Goal: Task Accomplishment & Management: Use online tool/utility

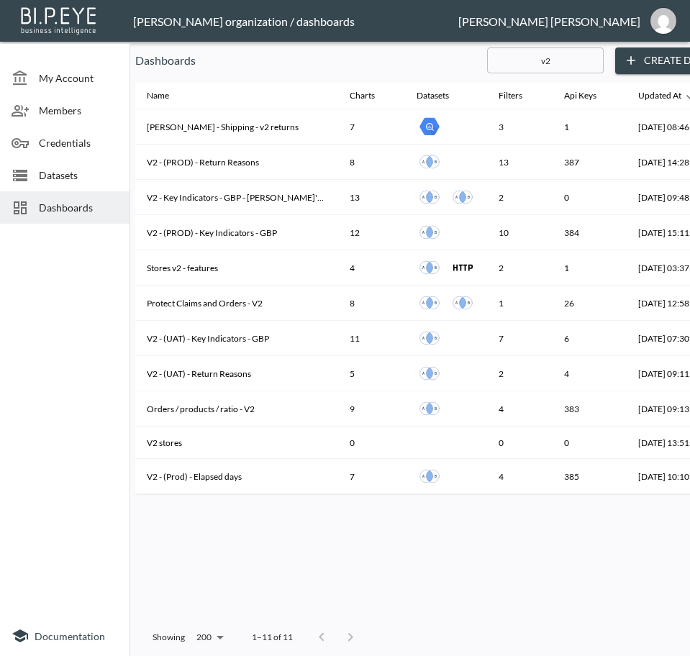
click at [462, 589] on div "Name Charts Datasets Filters Api Keys Updated At [PERSON_NAME] - Shipping - v2 …" at bounding box center [447, 351] width 624 height 537
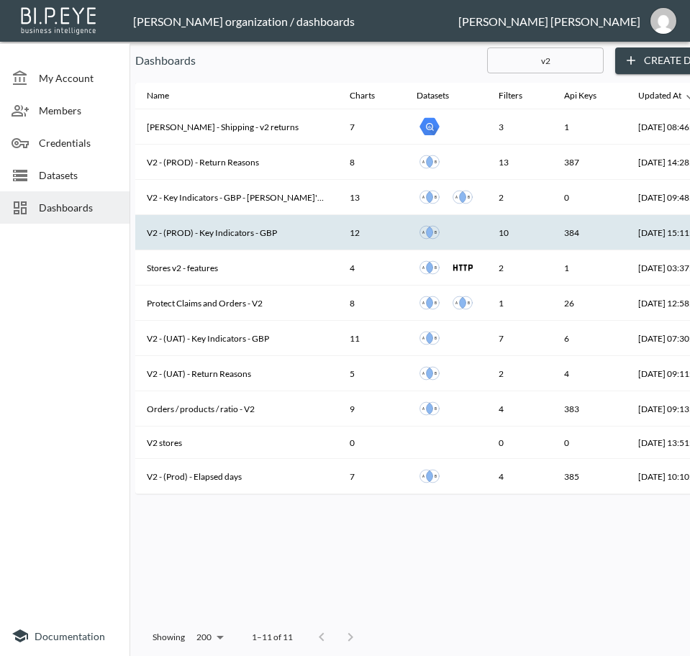
click at [245, 235] on th "V2 - (PROD) - Key Indicators - GBP" at bounding box center [236, 232] width 203 height 35
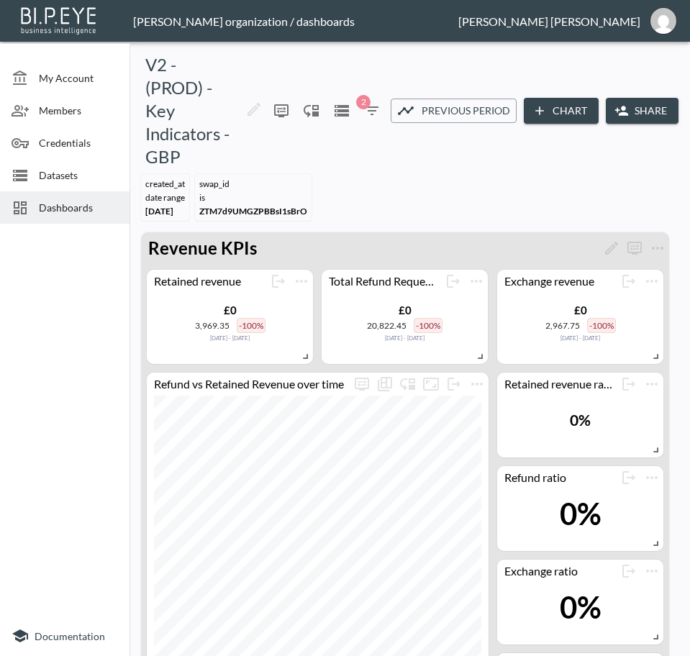
click at [262, 160] on div "V2 - (PROD) - Key Indicators - GBP 0 2 Previous period Chart Share" at bounding box center [409, 110] width 549 height 115
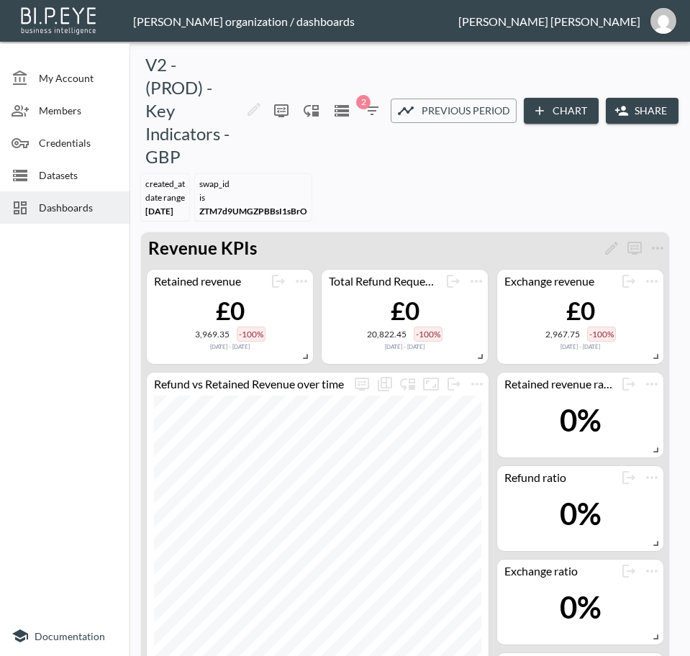
click at [650, 113] on button "Share" at bounding box center [642, 111] width 73 height 27
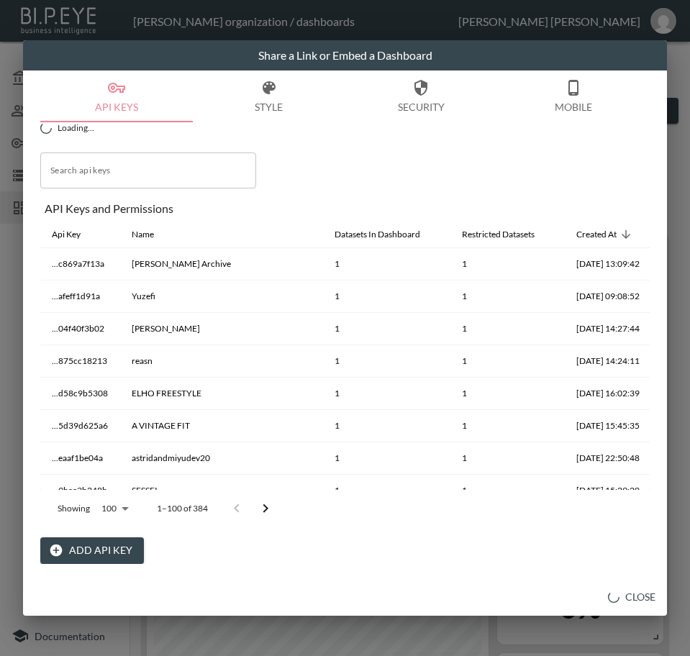
click at [81, 551] on button "Add API Key" at bounding box center [92, 551] width 104 height 27
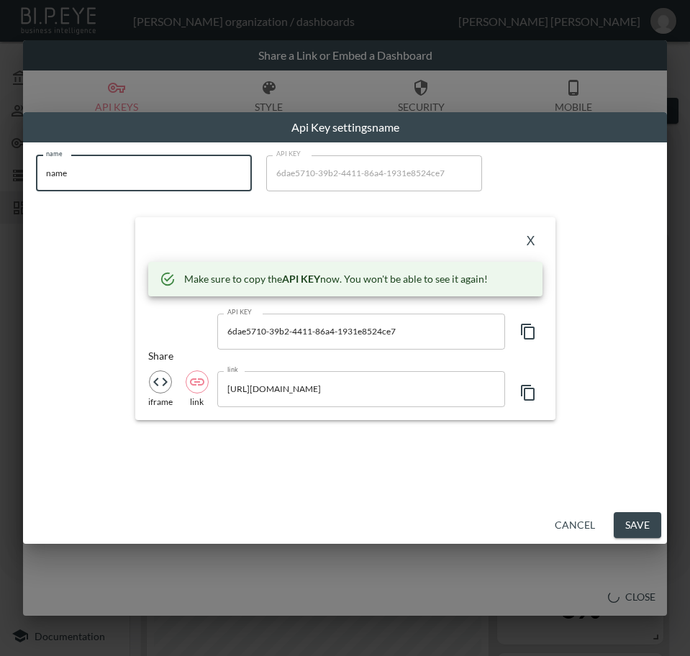
drag, startPoint x: -1, startPoint y: 174, endPoint x: 2, endPoint y: 184, distance: 9.8
click at [0, 176] on html "BI.P.EYE, Interactive Analytics Dashboards - app [PERSON_NAME] organization / d…" at bounding box center [345, 328] width 690 height 656
paste input "Saturdays [GEOGRAPHIC_DATA] ([GEOGRAPHIC_DATA])"
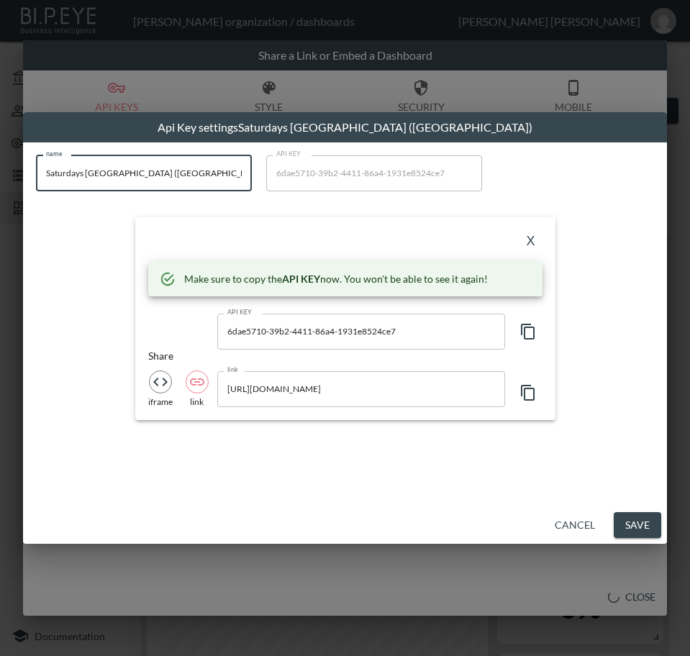
type input "Saturdays [GEOGRAPHIC_DATA] ([GEOGRAPHIC_DATA])"
click at [530, 332] on icon "button" at bounding box center [528, 331] width 17 height 17
click at [317, 245] on div "X" at bounding box center [345, 241] width 394 height 23
click at [532, 237] on button "X" at bounding box center [531, 241] width 23 height 23
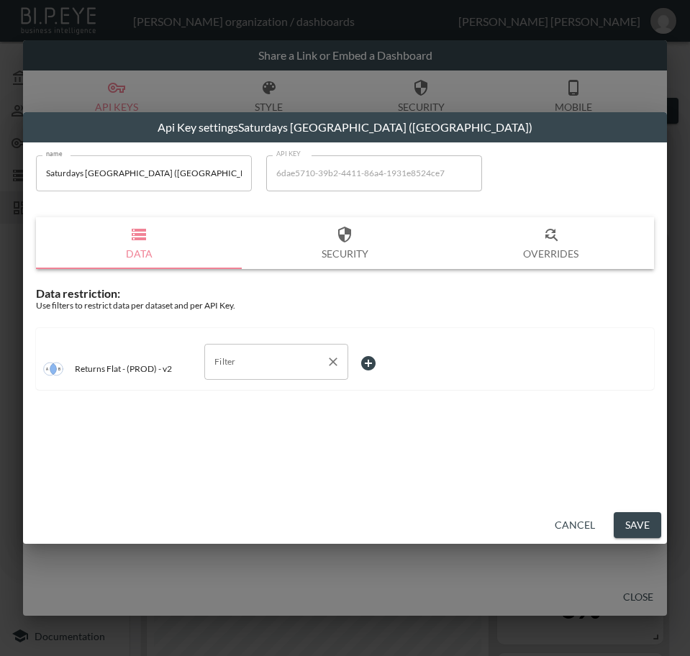
click at [238, 359] on input "Filter" at bounding box center [265, 361] width 109 height 23
click at [242, 438] on span "swap_id" at bounding box center [276, 439] width 121 height 13
type input "swap_id"
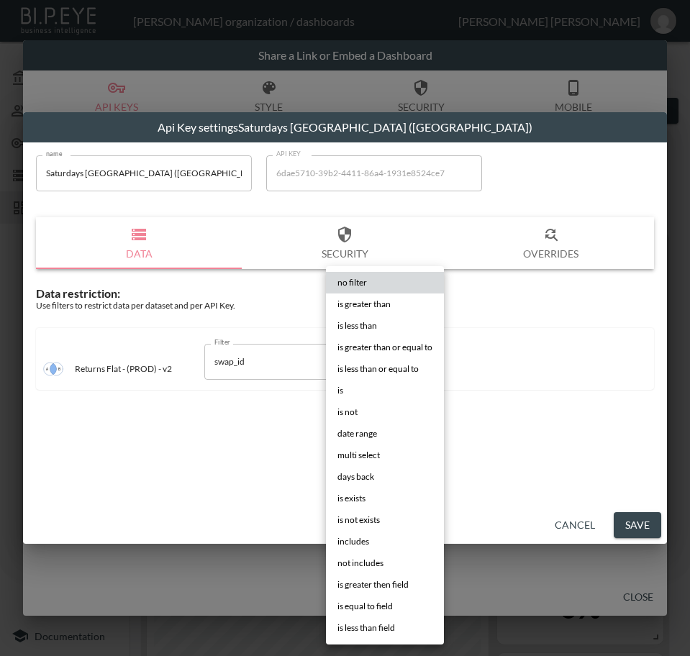
click at [378, 356] on body "BI.P.EYE, Interactive Analytics Dashboards - app [PERSON_NAME] organization / d…" at bounding box center [345, 328] width 690 height 656
click at [351, 382] on li "is" at bounding box center [385, 391] width 118 height 22
type input "is"
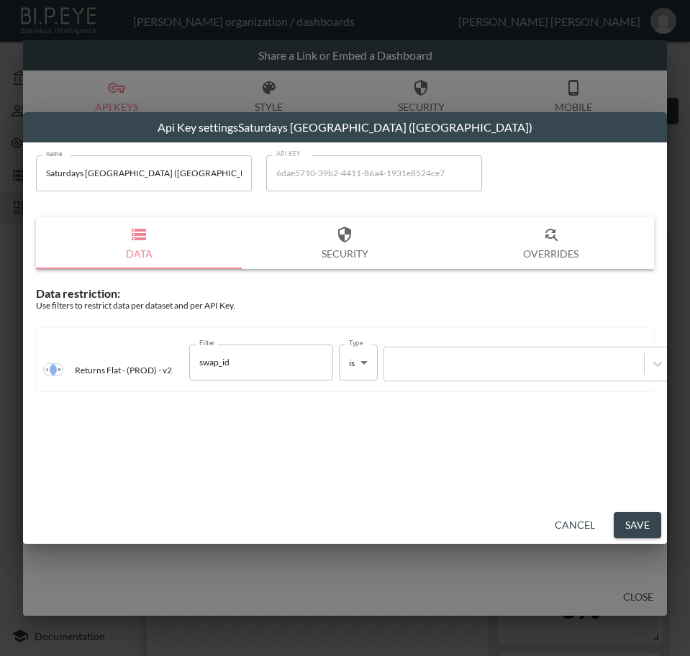
click at [456, 366] on div at bounding box center [513, 364] width 245 height 14
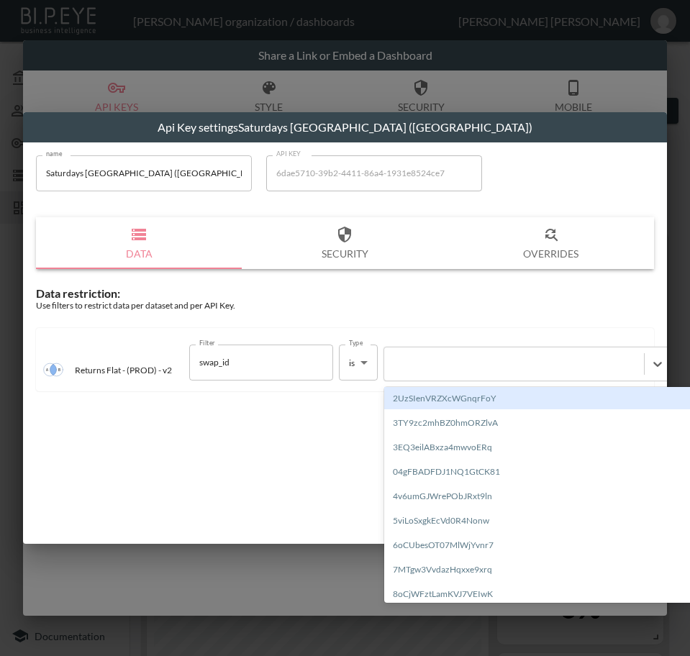
paste input "hjF18FUo5e4e9W5J6NUH"
type input "hjF18FUo5e4e9W5J6NUH"
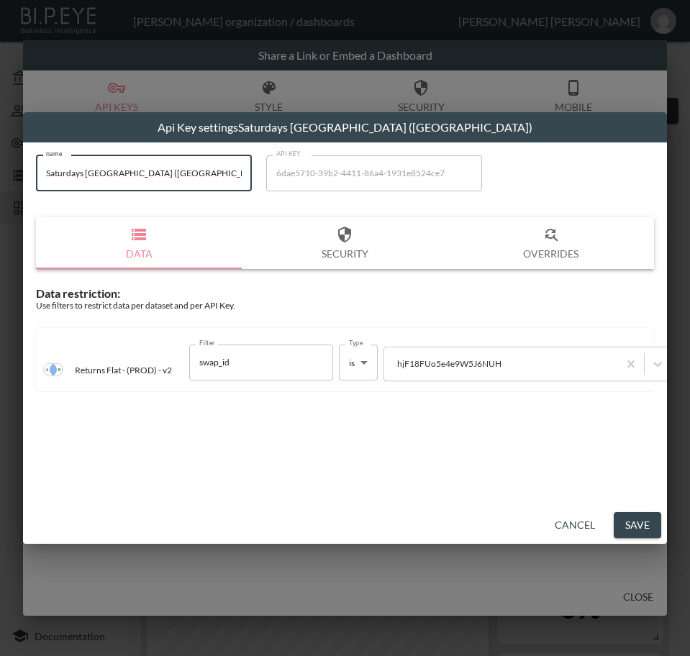
drag, startPoint x: 153, startPoint y: 168, endPoint x: 32, endPoint y: 193, distance: 123.4
click at [24, 179] on div "name Saturdays [GEOGRAPHIC_DATA] ([GEOGRAPHIC_DATA]) name API KEY 6dae5710-39b2…" at bounding box center [345, 324] width 644 height 364
click at [632, 530] on button "Save" at bounding box center [637, 525] width 47 height 27
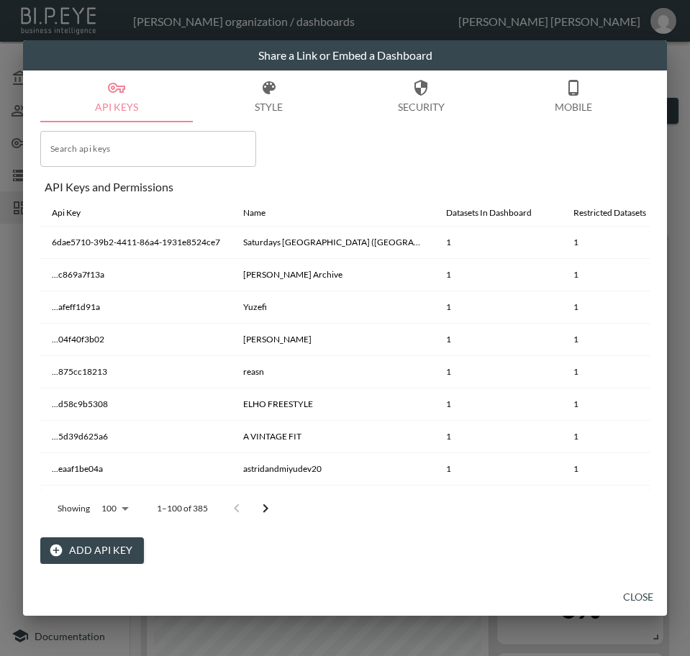
click at [635, 602] on button "Close" at bounding box center [638, 597] width 46 height 27
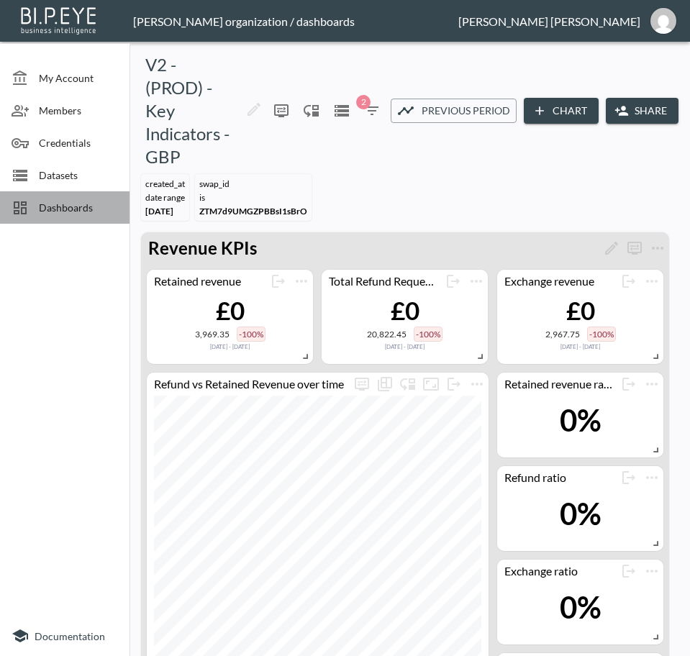
click at [82, 203] on span "Dashboards" at bounding box center [78, 207] width 79 height 15
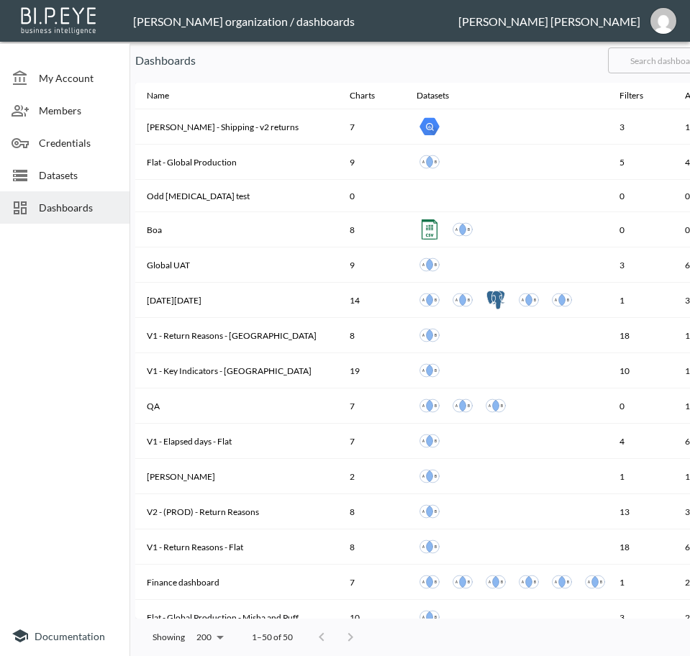
click at [660, 63] on input "text" at bounding box center [666, 60] width 117 height 36
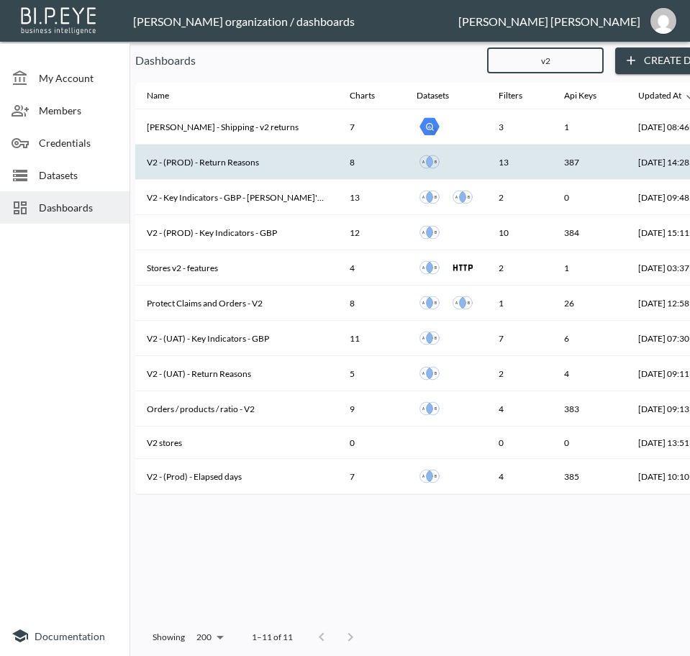
type input "v2"
click at [230, 158] on th "V2 - (PROD) - Return Reasons" at bounding box center [236, 162] width 203 height 35
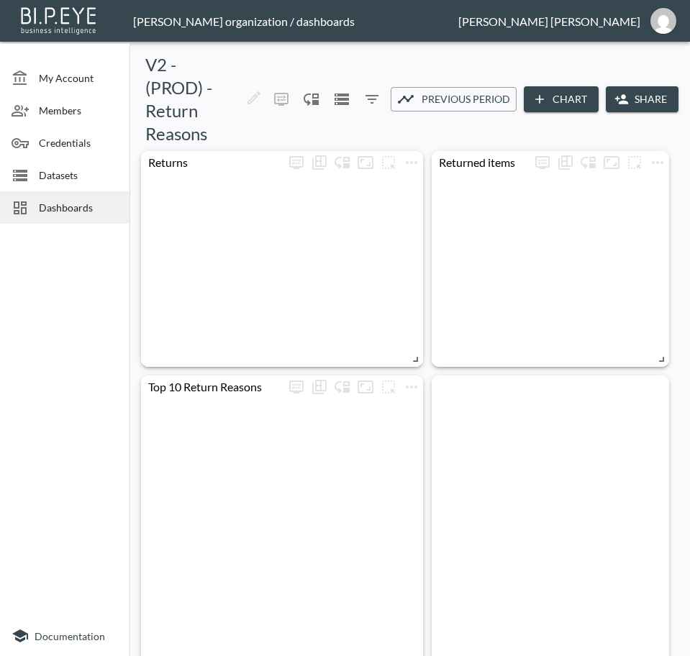
click at [645, 104] on button "Share" at bounding box center [642, 99] width 73 height 27
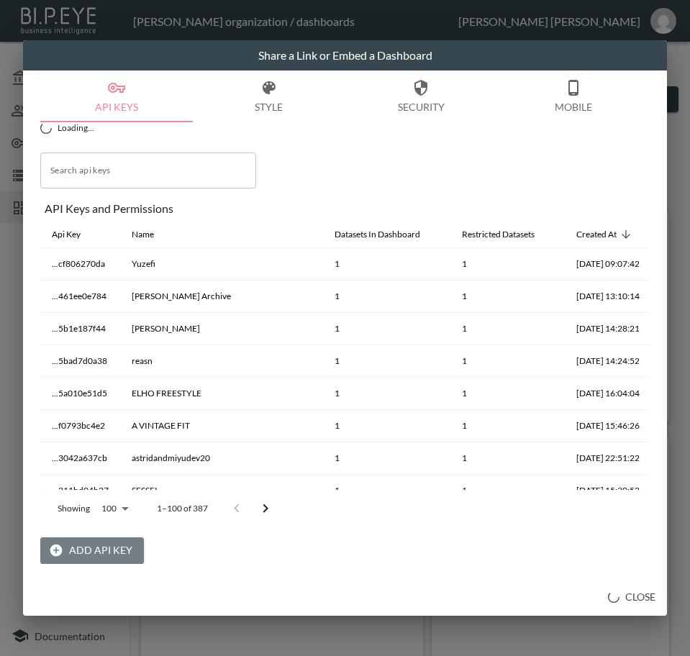
click at [110, 549] on button "Add API Key" at bounding box center [92, 551] width 104 height 27
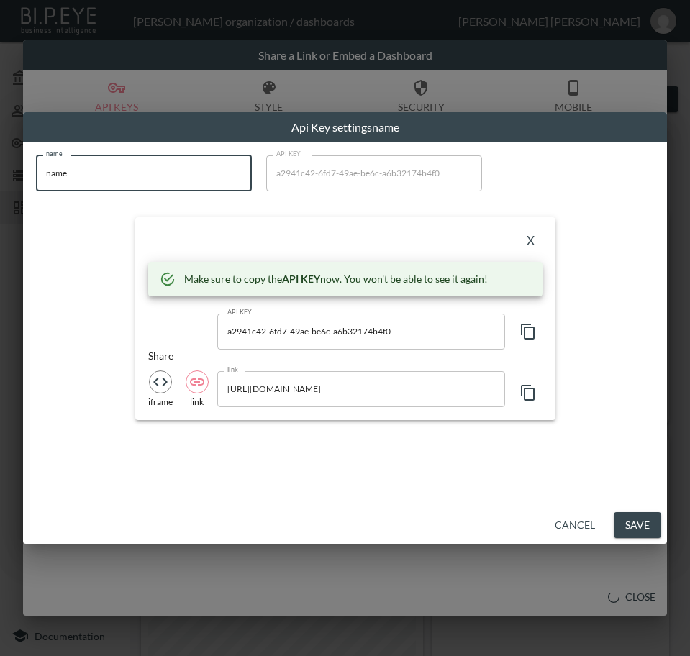
drag, startPoint x: 112, startPoint y: 180, endPoint x: -1, endPoint y: 184, distance: 113.0
click at [0, 184] on html "BI.P.EYE, Interactive Analytics Dashboards - app [PERSON_NAME] organization / d…" at bounding box center [345, 328] width 690 height 656
paste input "Saturdays [GEOGRAPHIC_DATA] ([GEOGRAPHIC_DATA])"
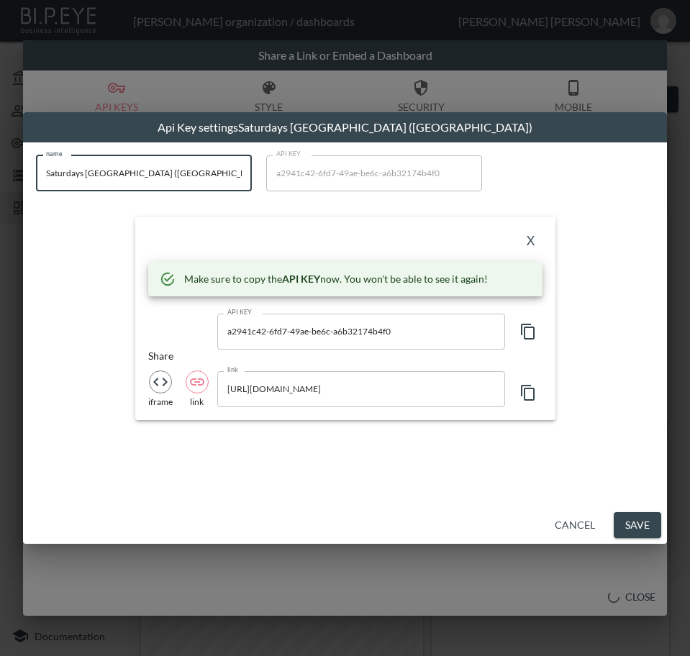
type input "Saturdays [GEOGRAPHIC_DATA] ([GEOGRAPHIC_DATA])"
click at [525, 331] on icon "button" at bounding box center [528, 331] width 17 height 17
drag, startPoint x: 369, startPoint y: 232, endPoint x: 407, endPoint y: 243, distance: 38.8
click at [368, 232] on div "X" at bounding box center [345, 241] width 394 height 23
click at [534, 243] on button "X" at bounding box center [531, 241] width 23 height 23
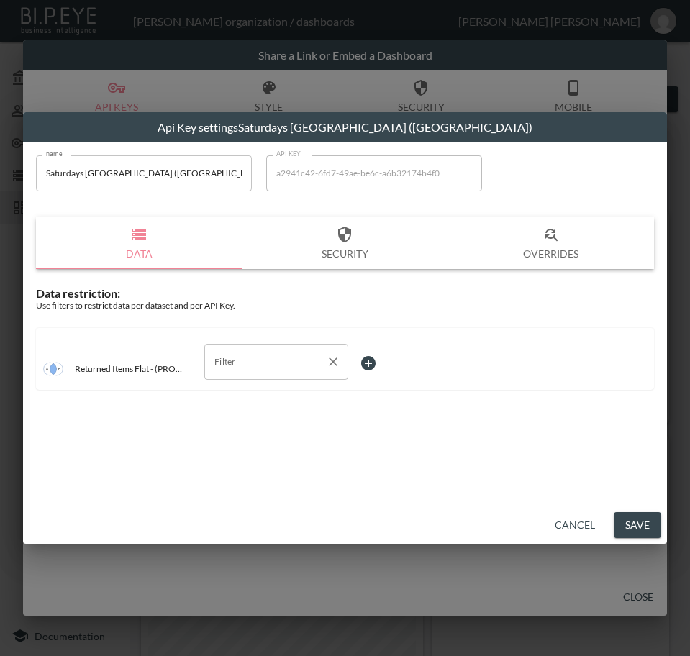
click at [263, 359] on input "Filter" at bounding box center [265, 361] width 109 height 23
drag, startPoint x: 240, startPoint y: 458, endPoint x: 338, endPoint y: 397, distance: 115.4
click at [240, 457] on span "swap_id" at bounding box center [276, 461] width 121 height 13
type input "swap_id"
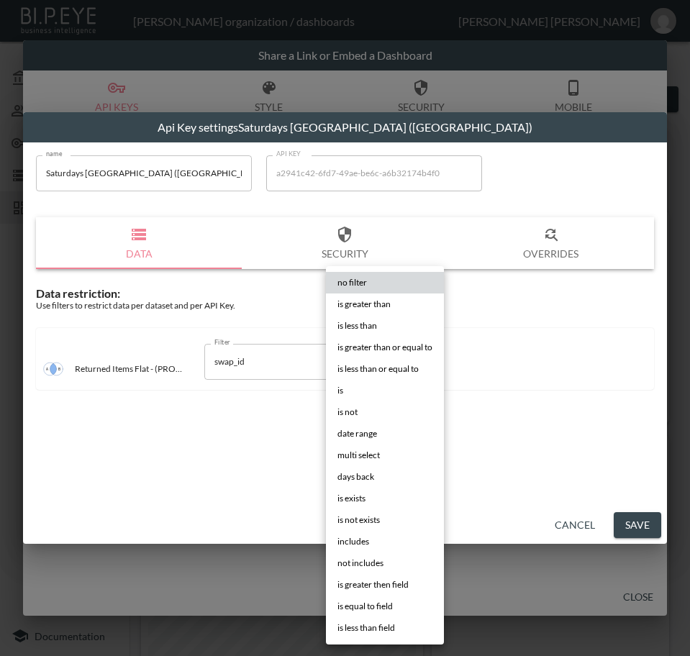
click at [390, 361] on body "BI.P.EYE, Interactive Analytics Dashboards - app [PERSON_NAME] organization / d…" at bounding box center [345, 328] width 690 height 656
click at [358, 384] on li "is" at bounding box center [385, 391] width 118 height 22
type input "is"
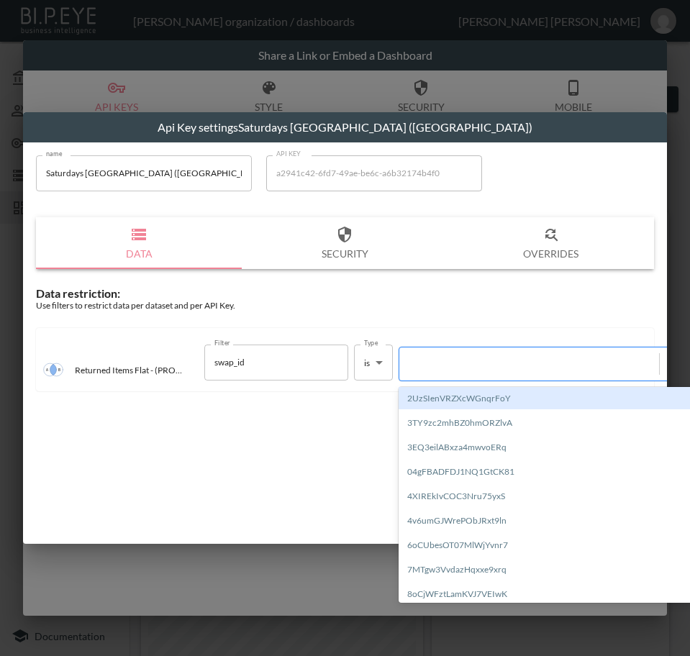
click at [434, 360] on div at bounding box center [529, 364] width 245 height 14
paste input "hjF18FUo5e4e9W5J6NUH"
type input "hjF18FUo5e4e9W5J6NUH"
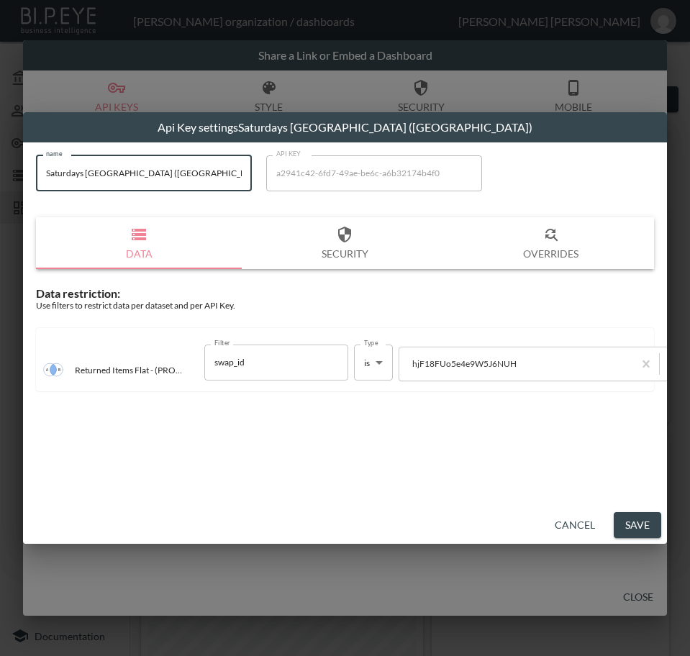
drag, startPoint x: 192, startPoint y: 176, endPoint x: -1, endPoint y: 171, distance: 193.0
click at [0, 171] on html "BI.P.EYE, Interactive Analytics Dashboards - app [PERSON_NAME] organization / d…" at bounding box center [345, 328] width 690 height 656
click at [633, 518] on button "Save" at bounding box center [637, 525] width 47 height 27
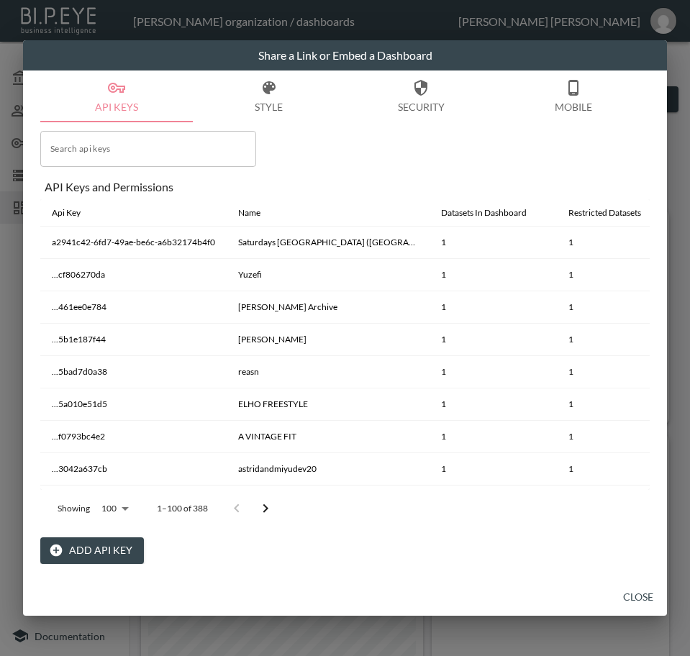
click at [640, 594] on button "Close" at bounding box center [638, 597] width 46 height 27
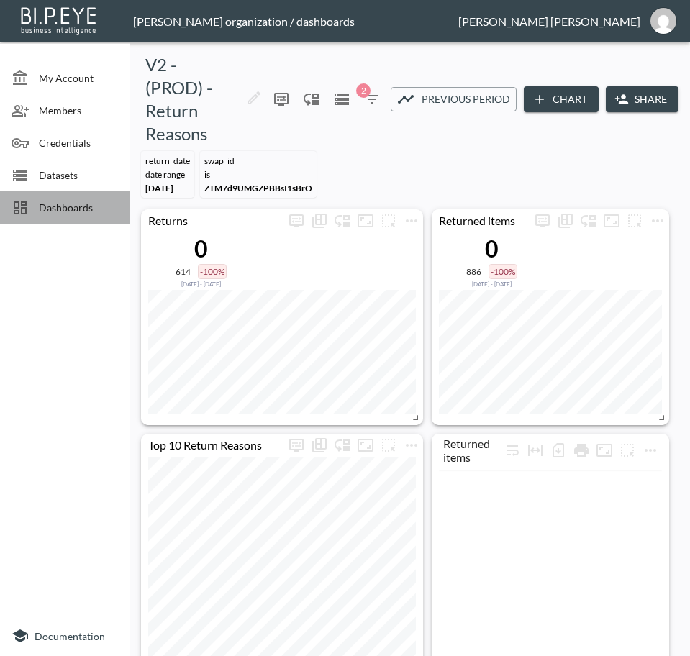
click at [84, 209] on span "Dashboards" at bounding box center [78, 207] width 79 height 15
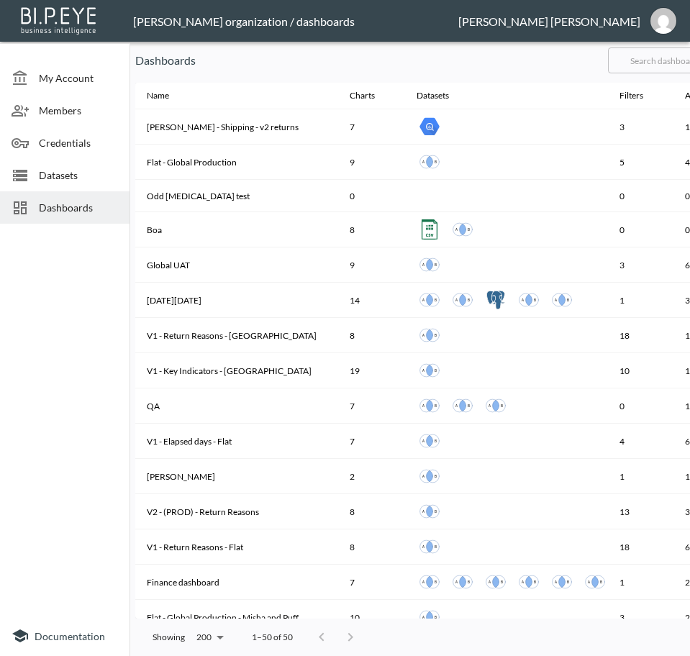
click at [670, 65] on input "text" at bounding box center [666, 60] width 117 height 36
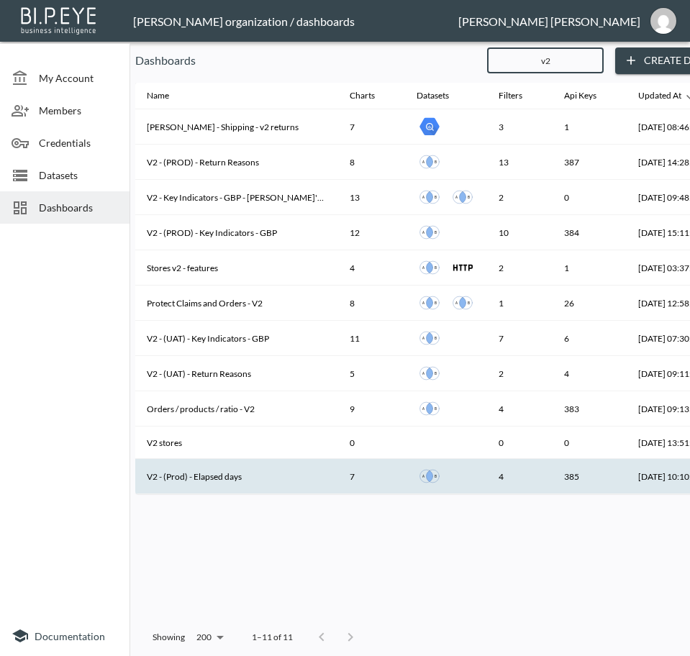
type input "v2"
click at [246, 478] on th "V2 - (Prod) - Elapsed days" at bounding box center [236, 476] width 203 height 35
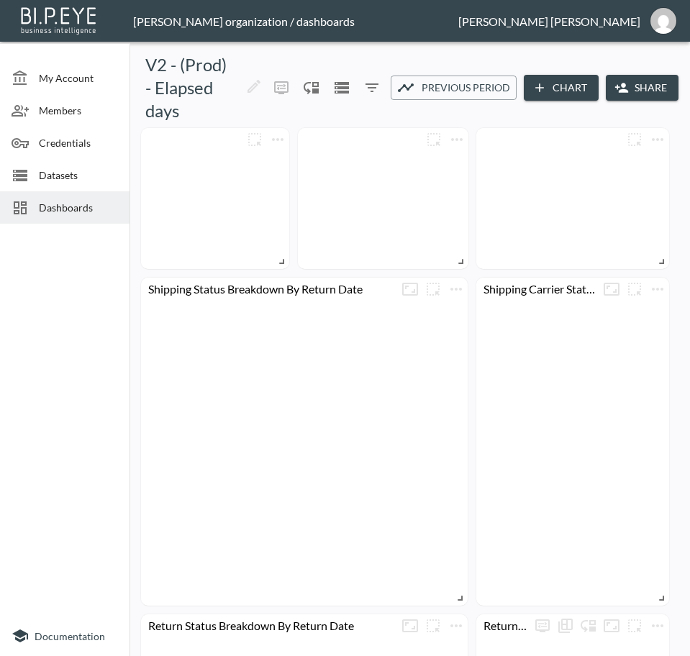
click at [646, 89] on button "Share" at bounding box center [642, 88] width 73 height 27
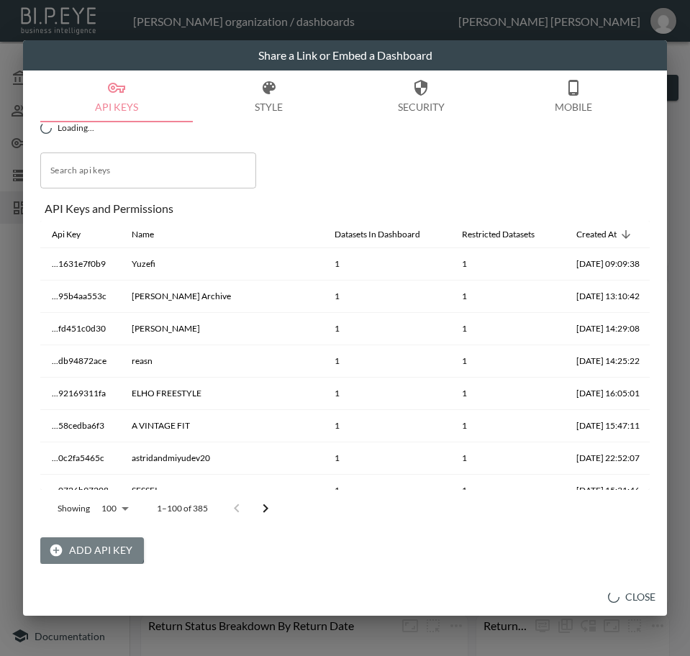
click at [85, 543] on button "Add API Key" at bounding box center [92, 551] width 104 height 27
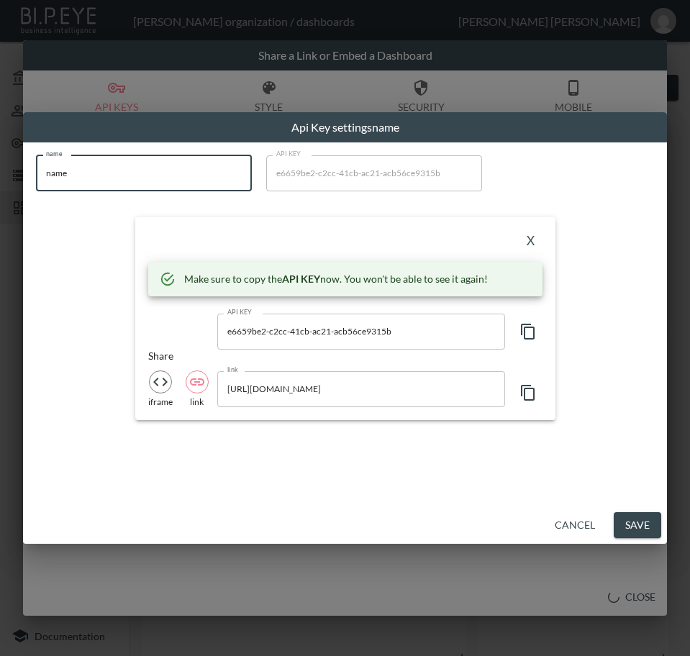
drag, startPoint x: -1, startPoint y: 184, endPoint x: -1, endPoint y: 194, distance: 9.4
click at [0, 194] on html "BI.P.EYE, Interactive Analytics Dashboards - app [PERSON_NAME] organization / d…" at bounding box center [345, 328] width 690 height 656
paste input "Saturdays [GEOGRAPHIC_DATA] ([GEOGRAPHIC_DATA])"
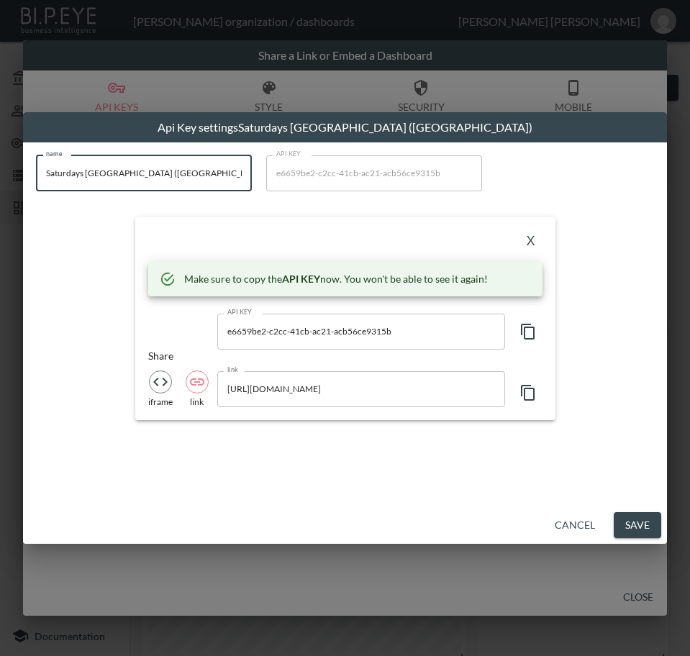
type input "Saturdays [GEOGRAPHIC_DATA] ([GEOGRAPHIC_DATA])"
click at [527, 330] on icon "button" at bounding box center [528, 331] width 17 height 17
drag, startPoint x: 308, startPoint y: 232, endPoint x: 320, endPoint y: 233, distance: 11.5
click at [308, 232] on div "X" at bounding box center [345, 241] width 394 height 23
click at [525, 240] on button "X" at bounding box center [531, 241] width 23 height 23
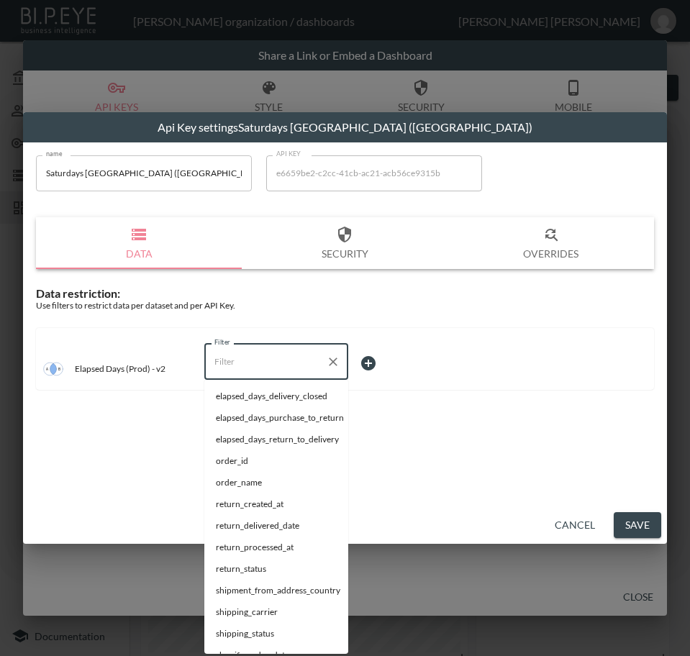
click at [287, 350] on input "Filter" at bounding box center [265, 361] width 109 height 23
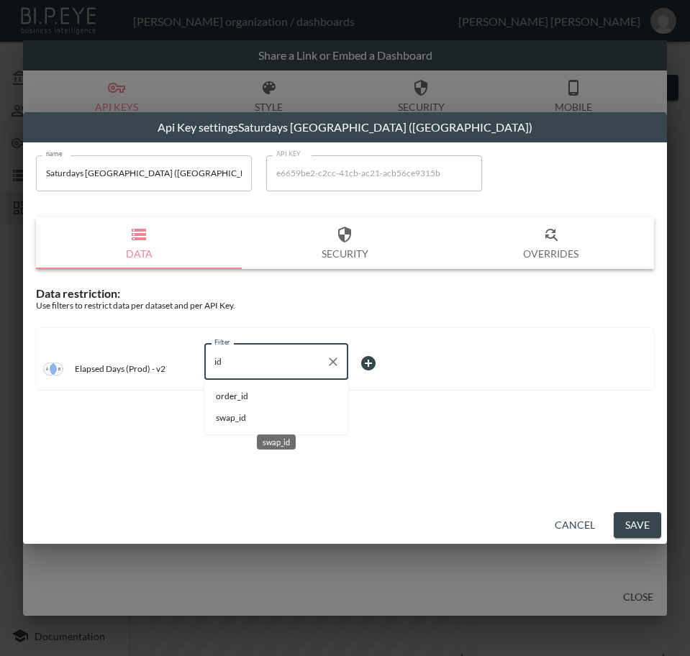
click at [254, 415] on span "swap_id" at bounding box center [276, 418] width 121 height 13
type input "swap_id"
click at [389, 358] on body "BI.P.EYE, Interactive Analytics Dashboards - app [PERSON_NAME] organization / d…" at bounding box center [345, 328] width 690 height 656
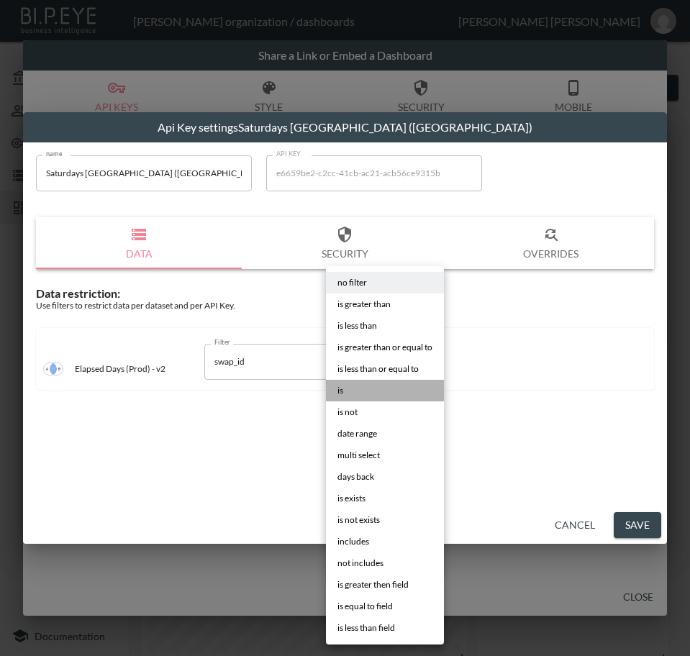
click at [381, 386] on li "is" at bounding box center [385, 391] width 118 height 22
type input "is"
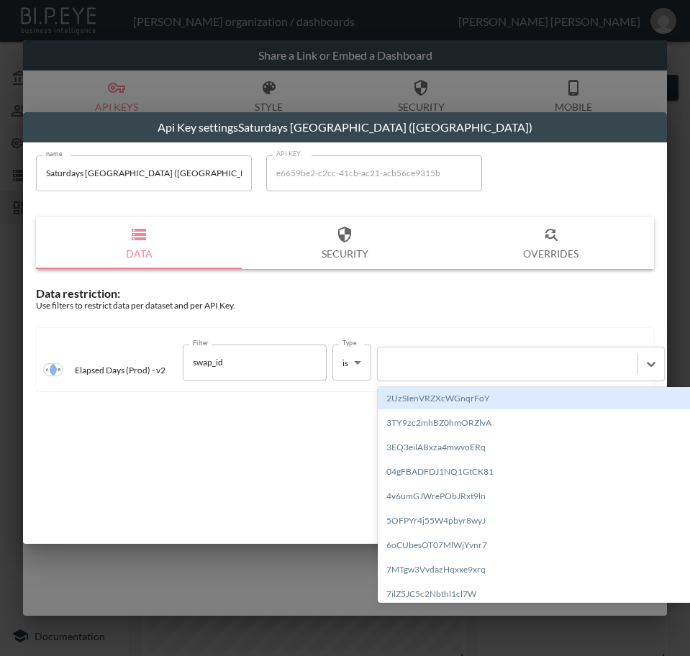
click at [457, 361] on div at bounding box center [507, 364] width 245 height 14
paste input "hjF18FUo5e4e9W5J6NUH"
type input "hjF18FUo5e4e9W5J6NUH"
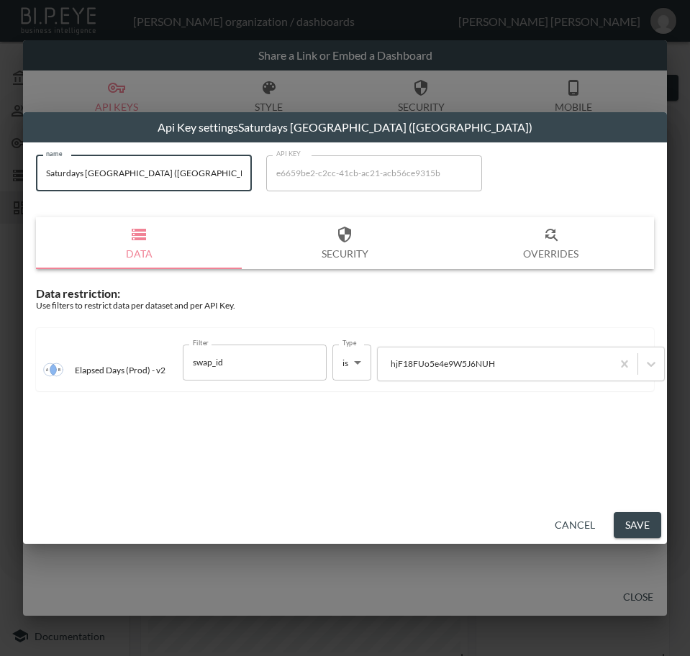
drag, startPoint x: 215, startPoint y: 173, endPoint x: 18, endPoint y: 190, distance: 197.9
click at [0, 173] on html "BI.P.EYE, Interactive Analytics Dashboards - app [PERSON_NAME] organization / d…" at bounding box center [345, 328] width 690 height 656
click at [639, 521] on button "Save" at bounding box center [637, 525] width 47 height 27
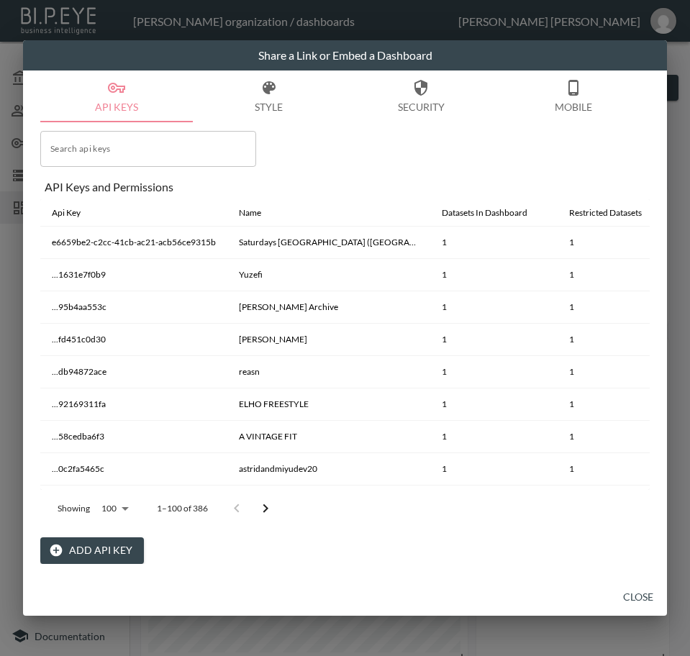
click at [327, 151] on div "Search api keys Search api keys API Keys and Permissions Api Key Name Datasets …" at bounding box center [345, 343] width 610 height 442
click at [649, 600] on button "Close" at bounding box center [638, 597] width 46 height 27
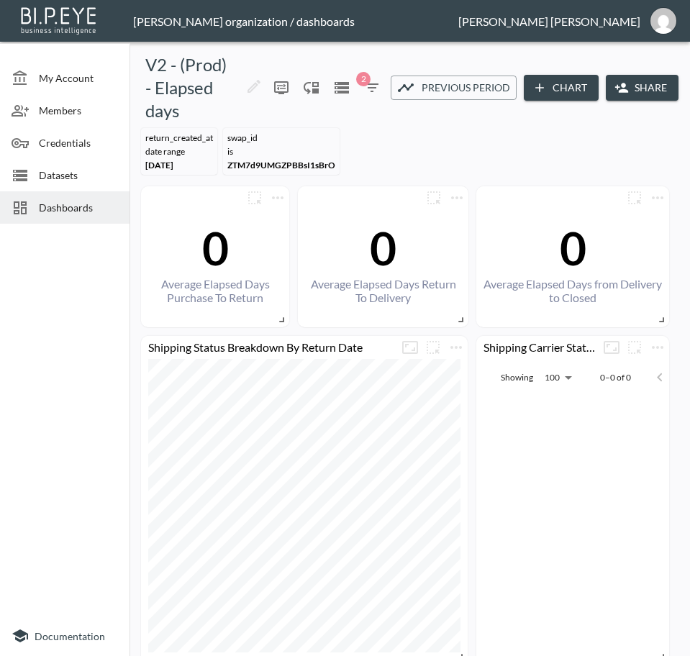
click at [60, 204] on span "Dashboards" at bounding box center [78, 207] width 79 height 15
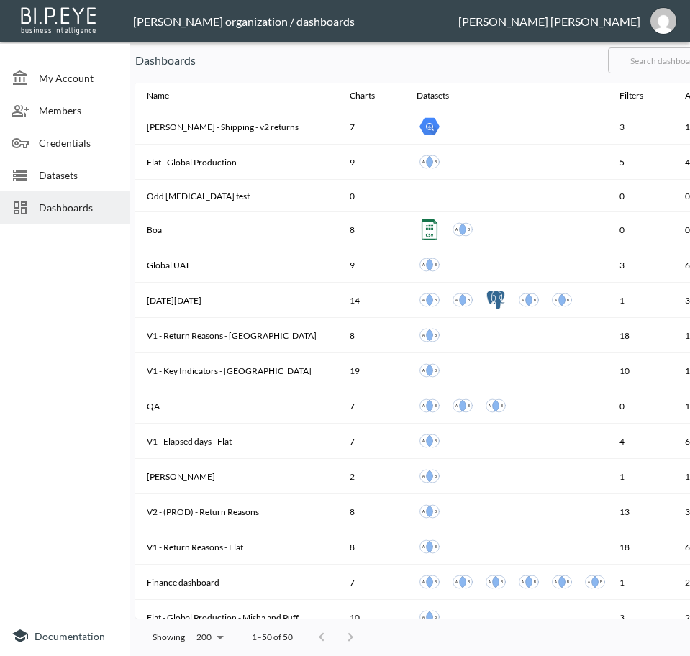
click at [669, 60] on input "text" at bounding box center [666, 60] width 117 height 36
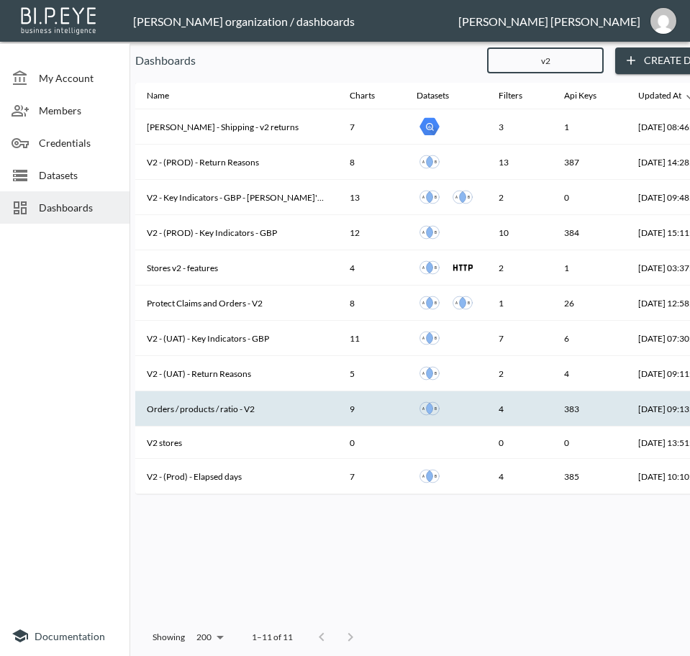
type input "v2"
click at [263, 408] on th "Orders / products / ratio - V2" at bounding box center [236, 408] width 203 height 35
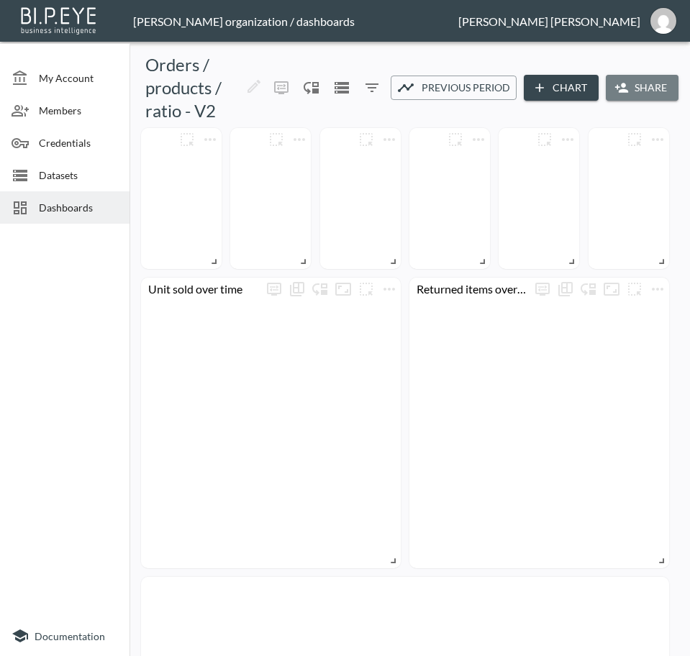
click at [650, 86] on button "Share" at bounding box center [642, 88] width 73 height 27
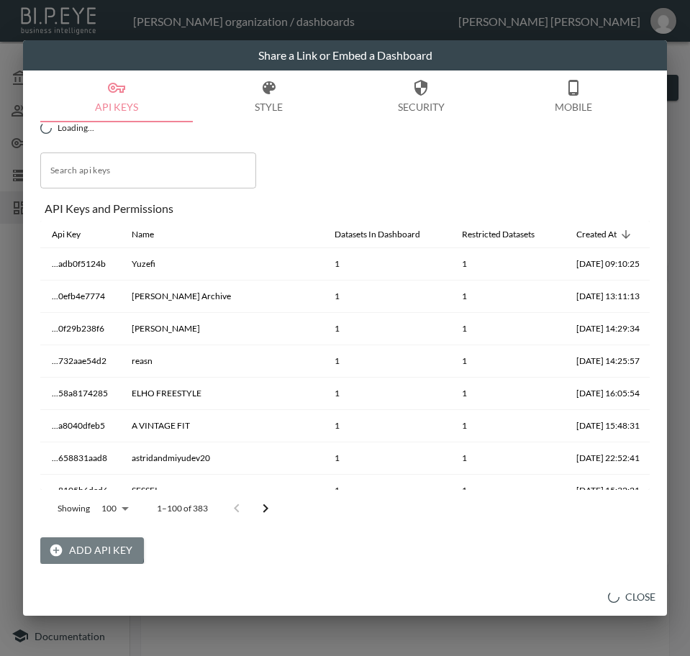
click at [78, 548] on button "Add API Key" at bounding box center [92, 551] width 104 height 27
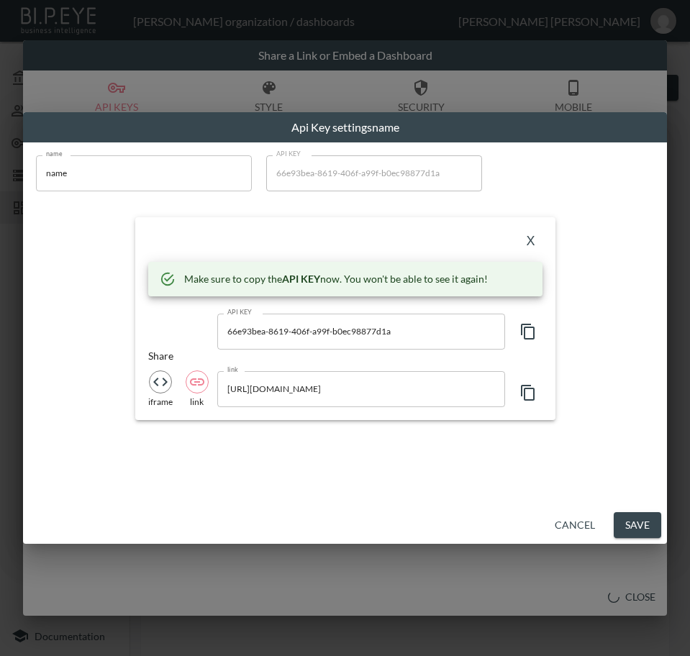
drag, startPoint x: 114, startPoint y: 167, endPoint x: -1, endPoint y: 168, distance: 115.1
click at [0, 168] on html "BI.P.EYE, Interactive Analytics Dashboards - app [PERSON_NAME] organization / d…" at bounding box center [345, 328] width 690 height 656
paste input "Saturdays [GEOGRAPHIC_DATA] ([GEOGRAPHIC_DATA])"
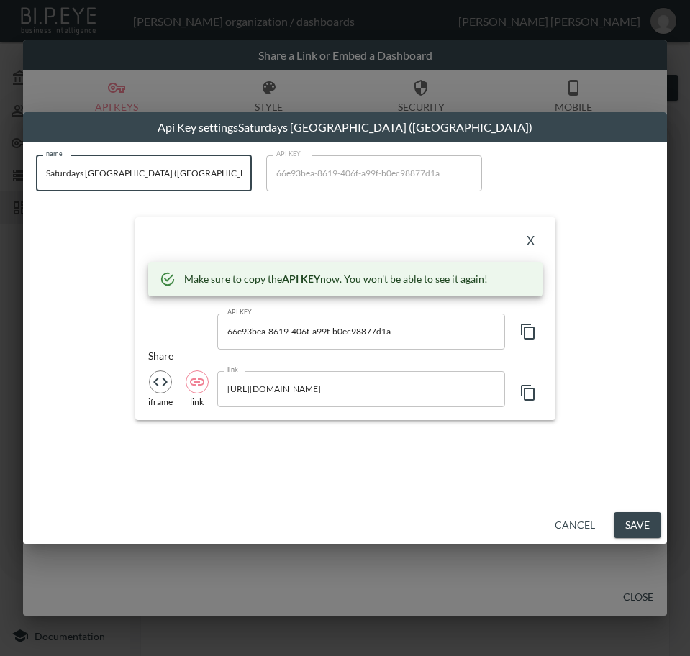
type input "Saturdays [GEOGRAPHIC_DATA] ([GEOGRAPHIC_DATA])"
click at [520, 332] on icon "button" at bounding box center [528, 331] width 17 height 17
click at [294, 227] on div "X Make sure to copy the API KEY now. You won't be able to see it again! API KEY…" at bounding box center [345, 318] width 420 height 203
click at [530, 235] on button "X" at bounding box center [531, 241] width 23 height 23
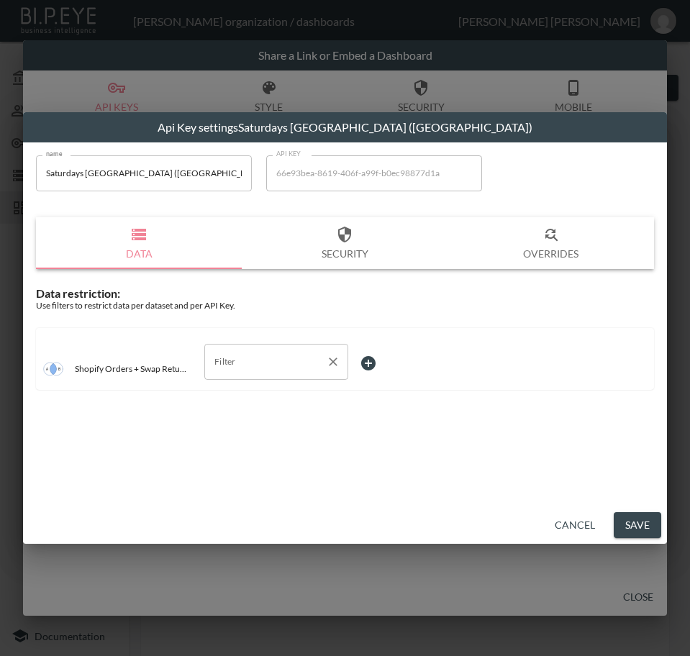
click at [288, 353] on input "Filter" at bounding box center [265, 361] width 109 height 23
click at [240, 435] on span "swap_id" at bounding box center [276, 439] width 121 height 13
type input "swap_id"
click at [376, 353] on body "BI.P.EYE, Interactive Analytics Dashboards - app [PERSON_NAME] organization / d…" at bounding box center [345, 328] width 690 height 656
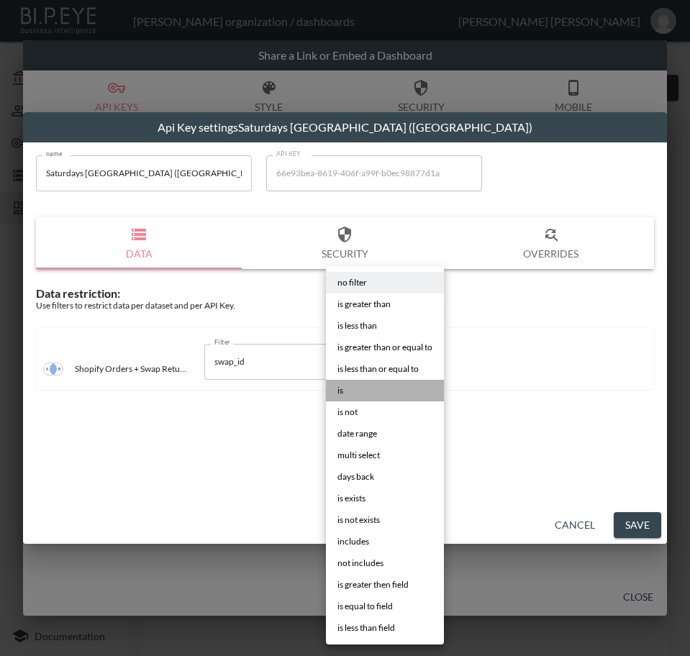
click at [371, 386] on li "is" at bounding box center [385, 391] width 118 height 22
type input "is"
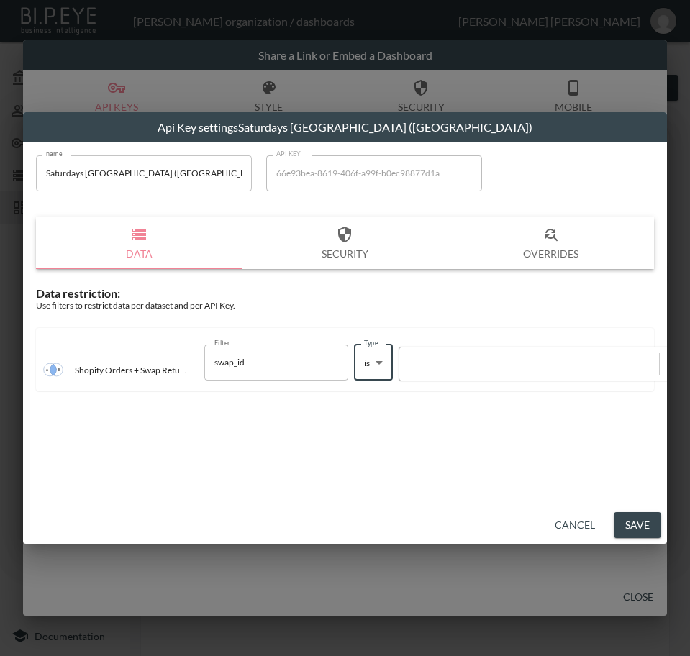
click at [440, 361] on div at bounding box center [529, 364] width 245 height 14
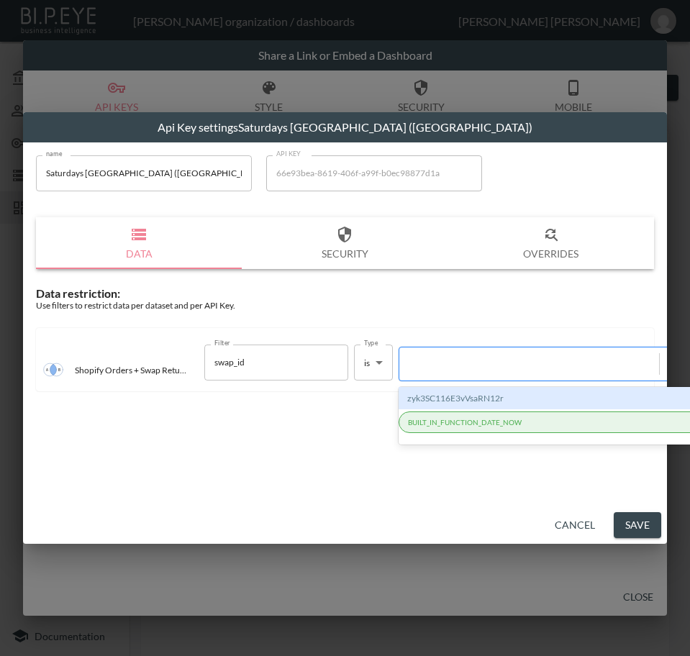
paste input "hjF18FUo5e4e9W5J6NUH"
type input "hjF18FUo5e4e9W5J6NUH"
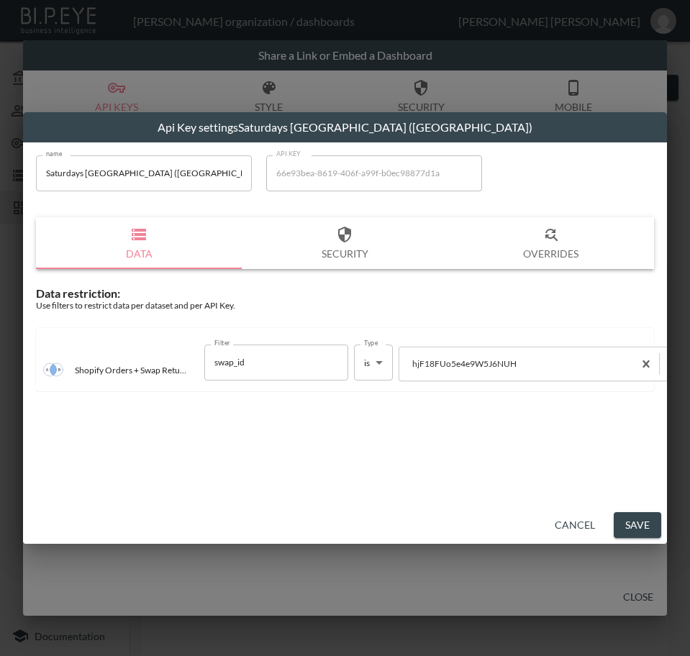
click at [645, 523] on button "Save" at bounding box center [637, 525] width 47 height 27
